Goal: Transaction & Acquisition: Purchase product/service

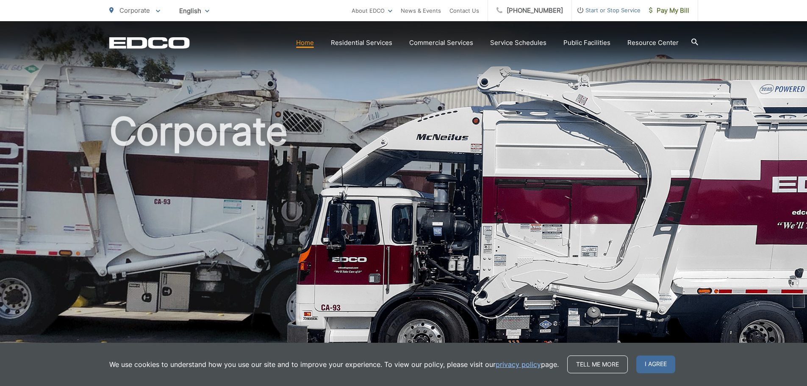
click at [636, 6] on span "Start or Stop Service" at bounding box center [606, 10] width 69 height 10
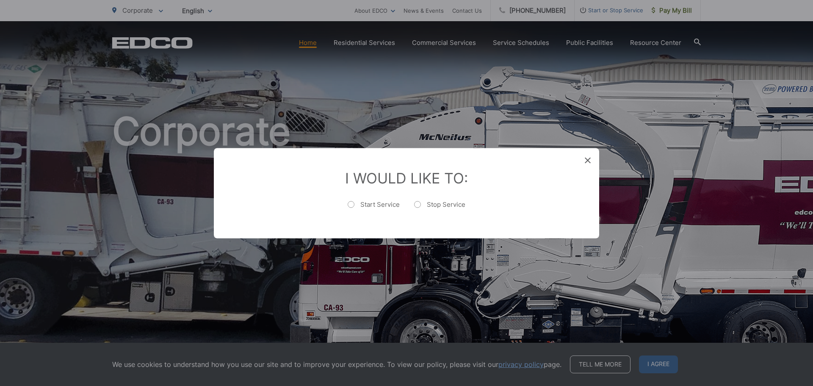
click at [668, 8] on div "Entry Status None In Progress Completed None None In Progress Completed I Would…" at bounding box center [406, 193] width 813 height 386
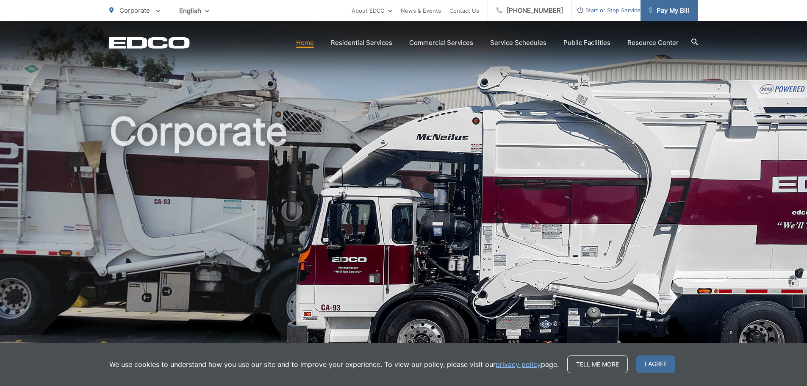
click at [675, 15] on span "Pay My Bill" at bounding box center [669, 11] width 40 height 10
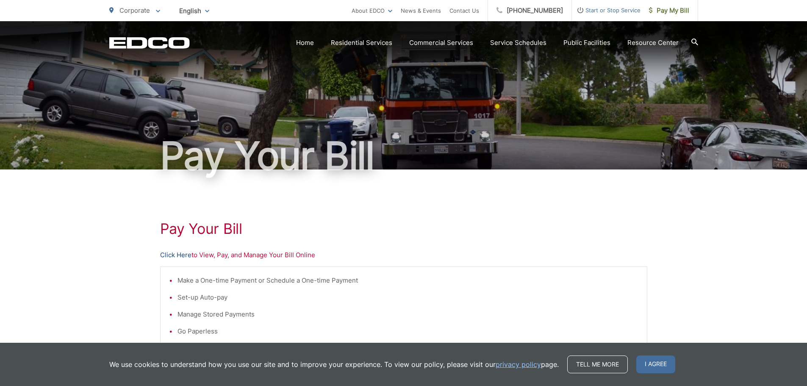
click at [181, 253] on link "Click Here" at bounding box center [175, 255] width 31 height 10
